Goal: Task Accomplishment & Management: Manage account settings

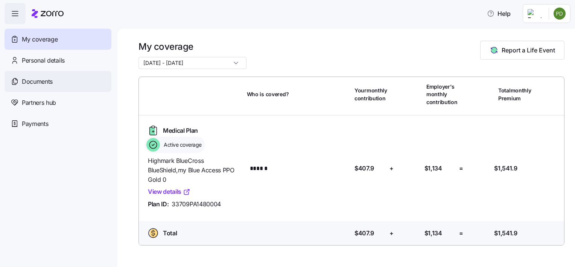
click at [38, 84] on span "Documents" at bounding box center [37, 81] width 31 height 9
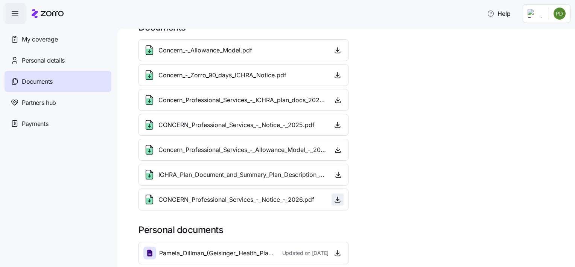
scroll to position [24, 0]
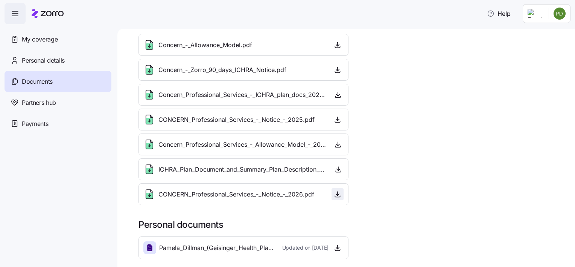
click at [337, 193] on icon "button" at bounding box center [338, 194] width 8 height 8
